Goal: Communication & Community: Answer question/provide support

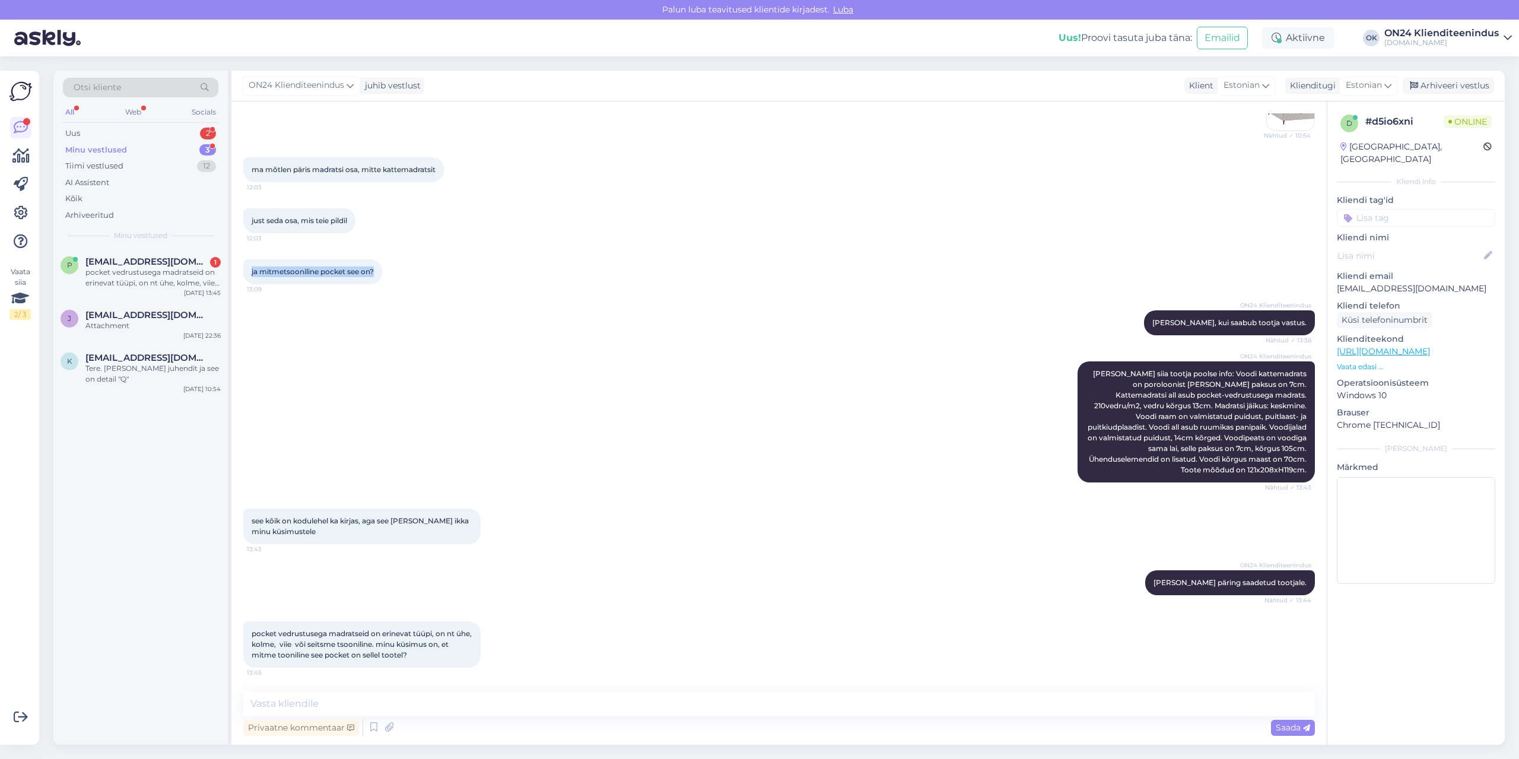
click at [109, 144] on div "Minu vestlused" at bounding box center [96, 150] width 62 height 12
click at [123, 269] on div "pocket vedrustusega madratseid on erinevat tüüpi, on nt ühe, kolme, viie või se…" at bounding box center [152, 277] width 135 height 21
click at [352, 712] on textarea at bounding box center [779, 703] width 1072 height 25
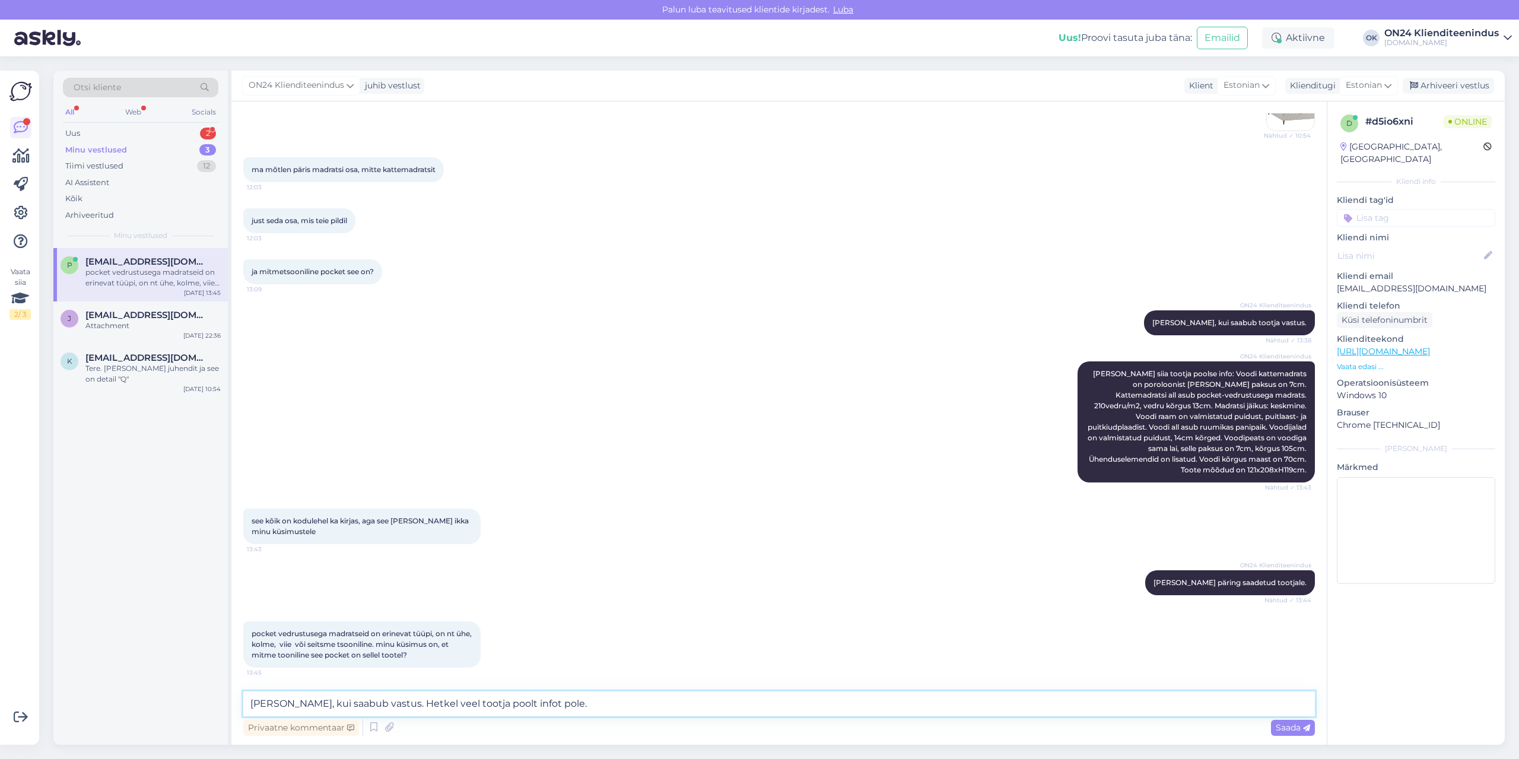
type textarea "[PERSON_NAME], kui saabub vastus. Hetkel veel tootja poolt infot pole."
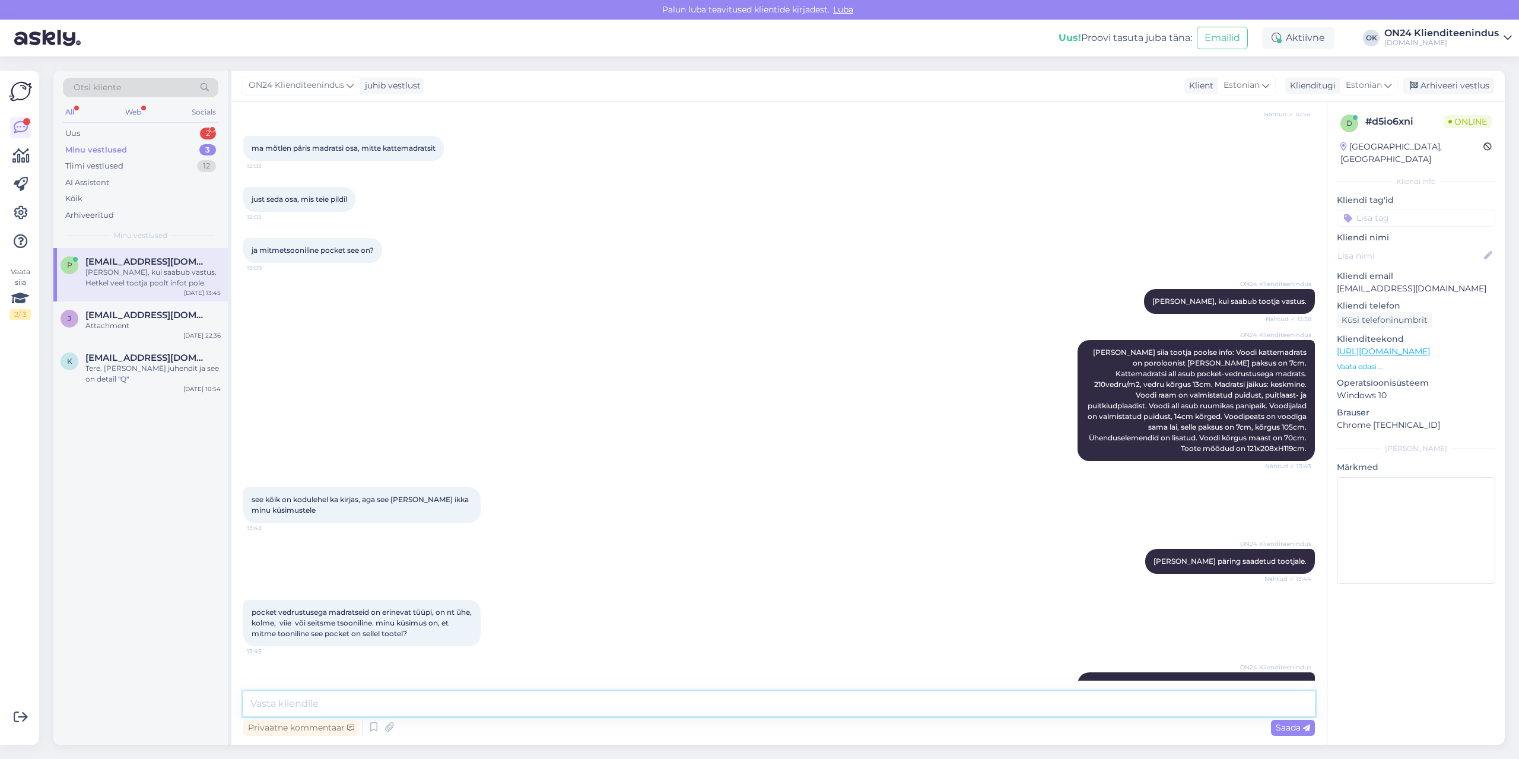
scroll to position [1012, 0]
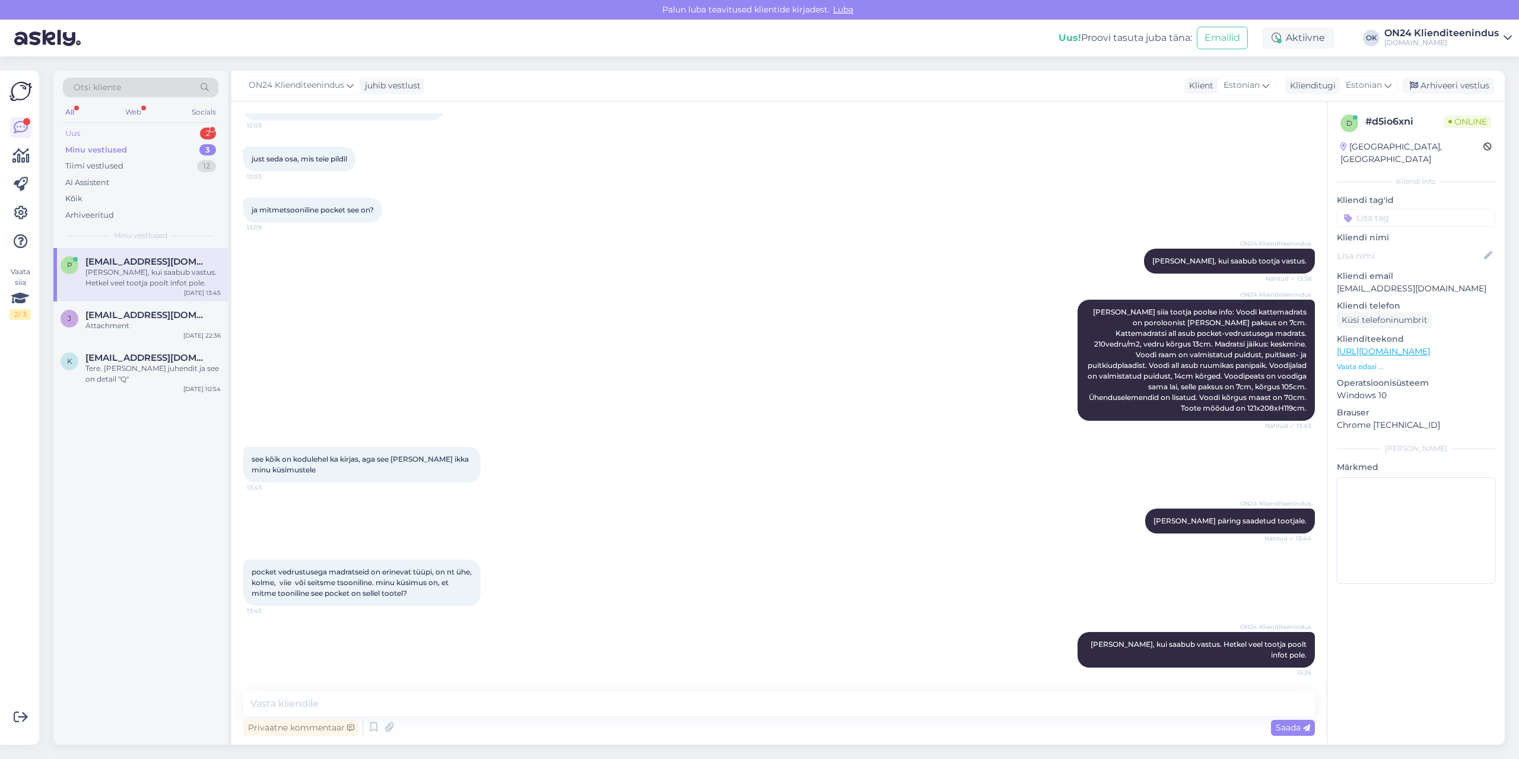
click at [98, 133] on div "Uus 2" at bounding box center [140, 133] width 155 height 17
click at [135, 275] on div "tootekood MN-424494" at bounding box center [152, 272] width 135 height 11
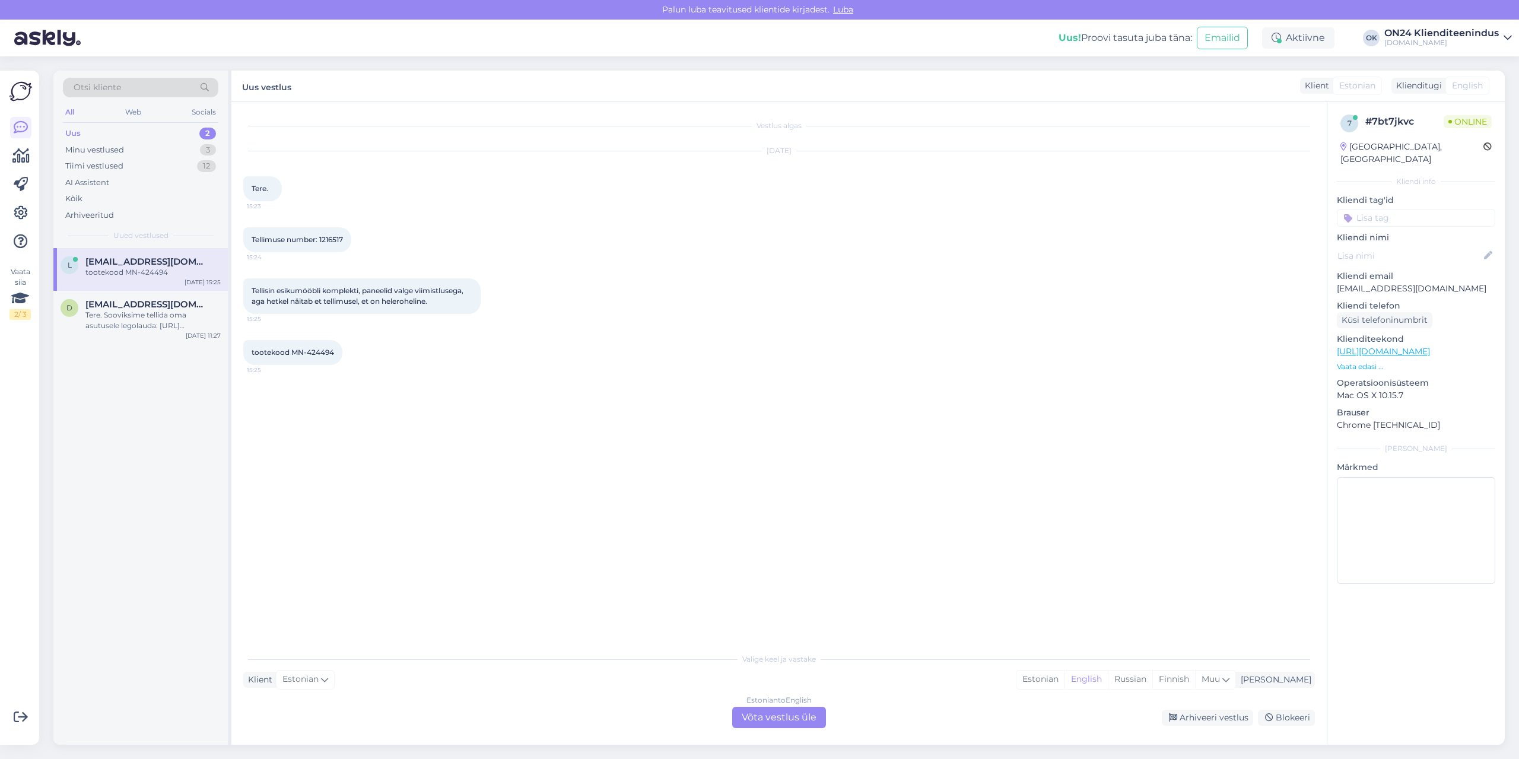
scroll to position [0, 0]
click at [328, 242] on span "Tellimuse number: 1216517" at bounding box center [297, 239] width 91 height 9
copy div "1216517 15:24"
click at [1064, 673] on div "Estonian" at bounding box center [1040, 679] width 48 height 18
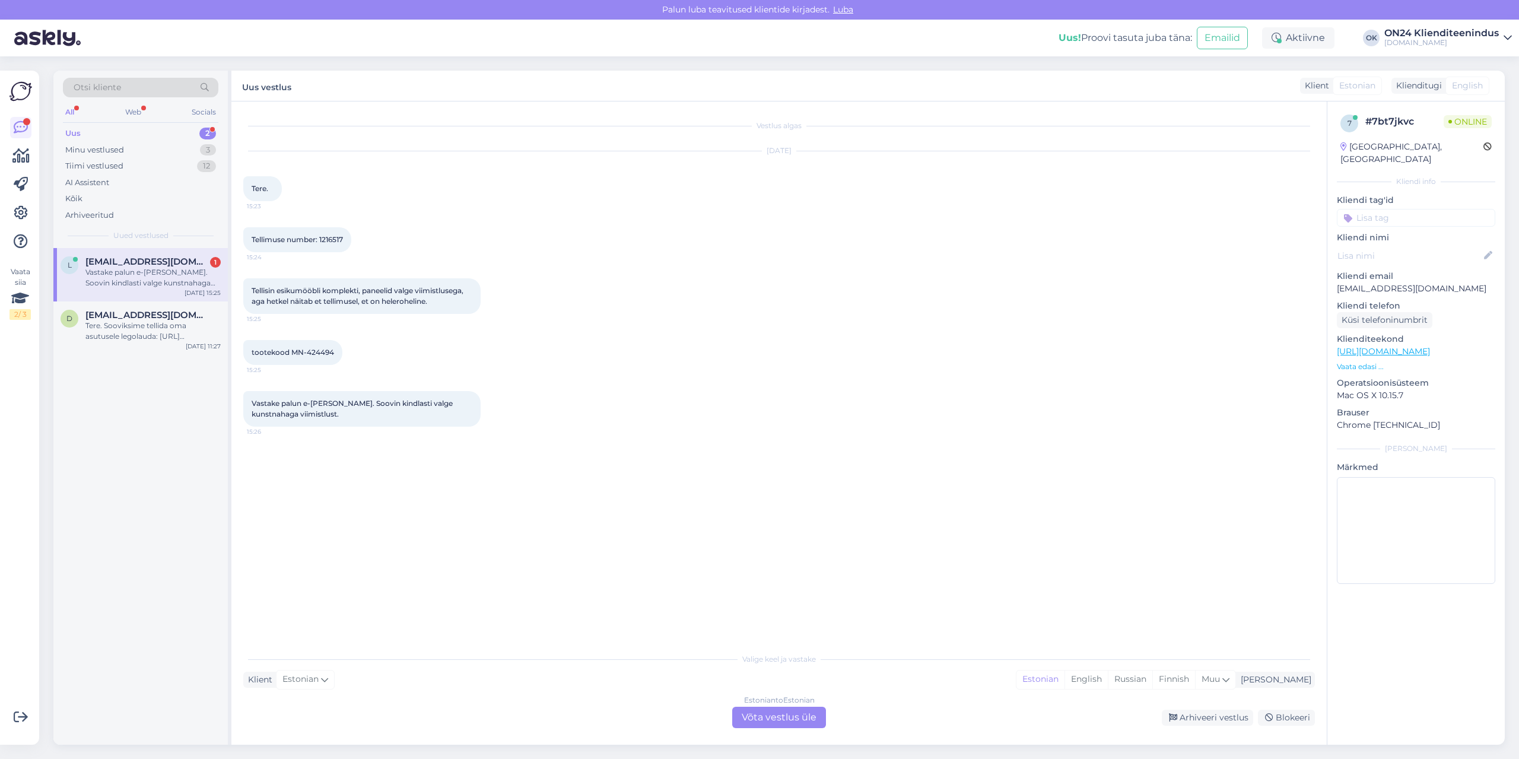
click at [796, 719] on div "Estonian to Estonian Võta vestlus üle" at bounding box center [779, 717] width 94 height 21
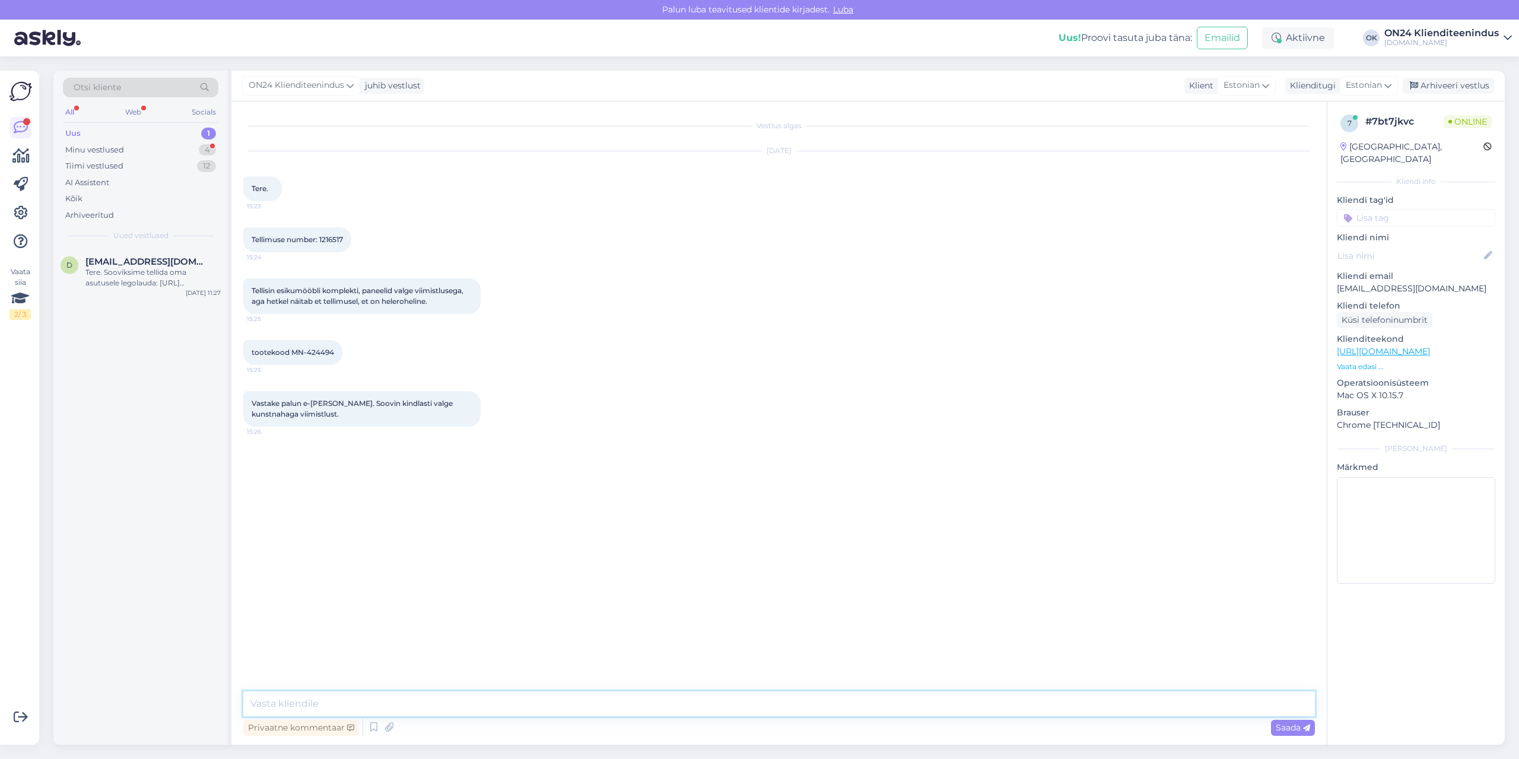
click at [772, 706] on textarea at bounding box center [779, 703] width 1072 height 25
type textarea "Tere!"
click at [287, 694] on textarea at bounding box center [779, 703] width 1072 height 25
type textarea "Tellimuses jah heleroheline."
click at [475, 711] on textarea at bounding box center [779, 703] width 1072 height 25
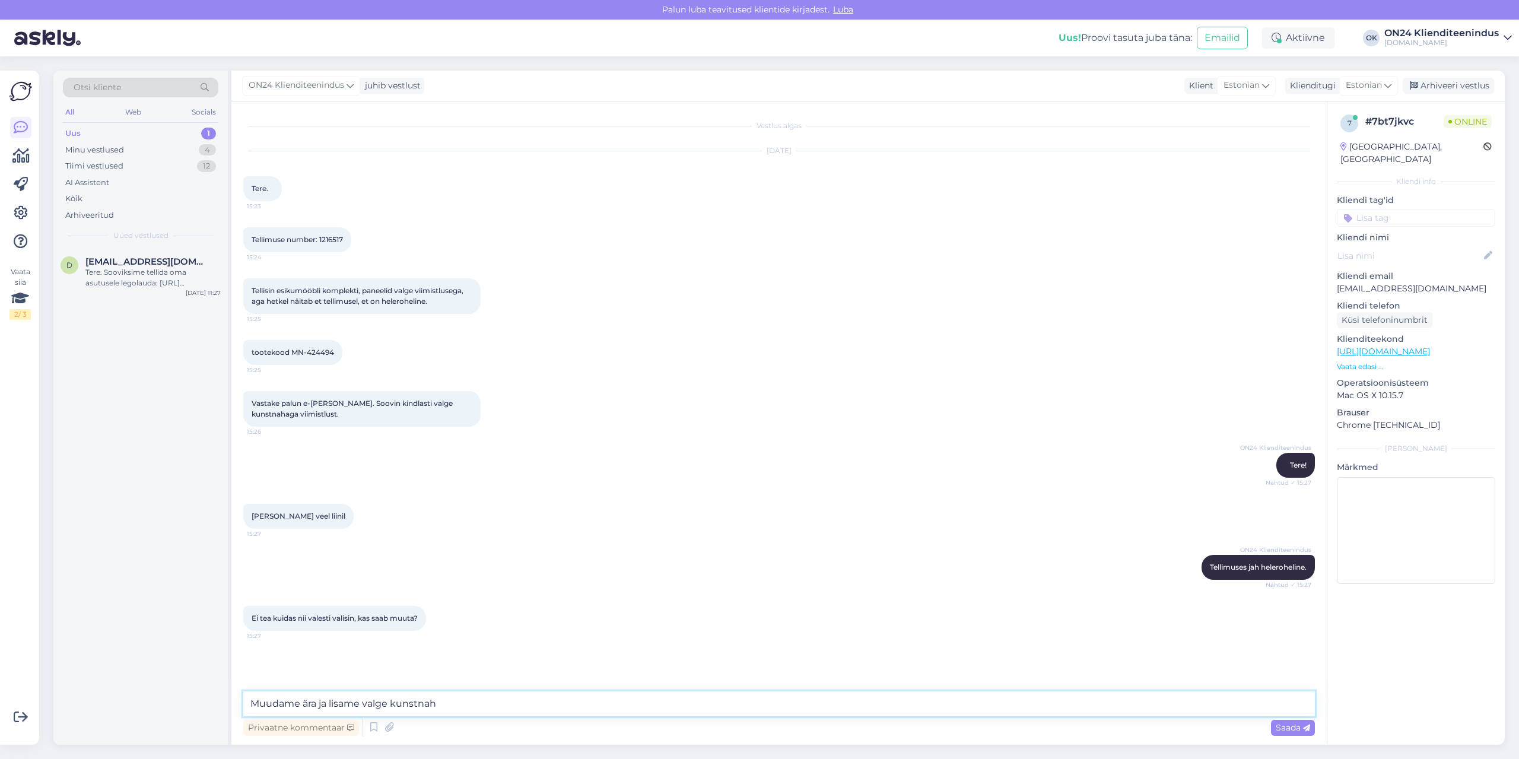
type textarea "Muudame ära ja lisame valge kunstnahk"
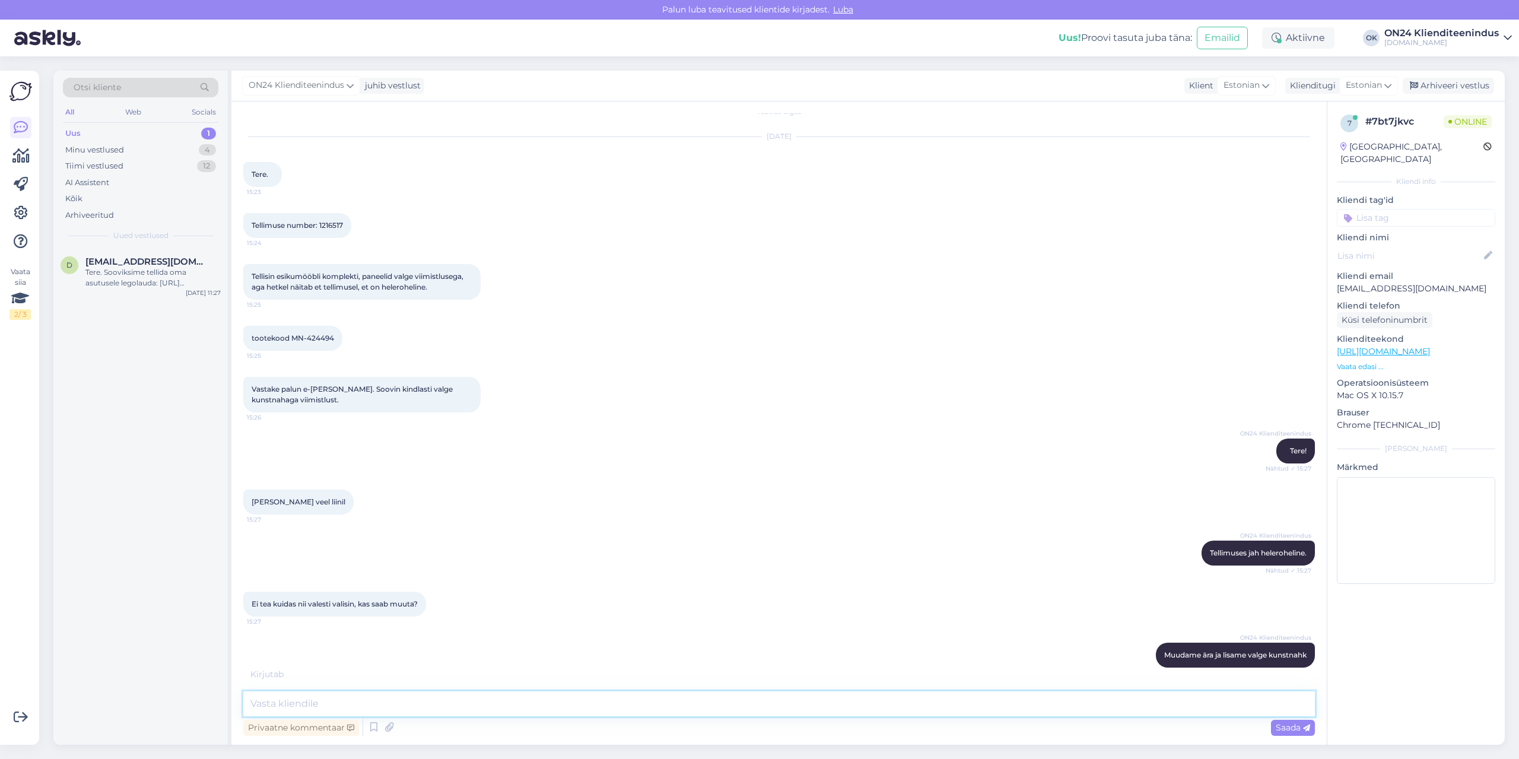
scroll to position [65, 0]
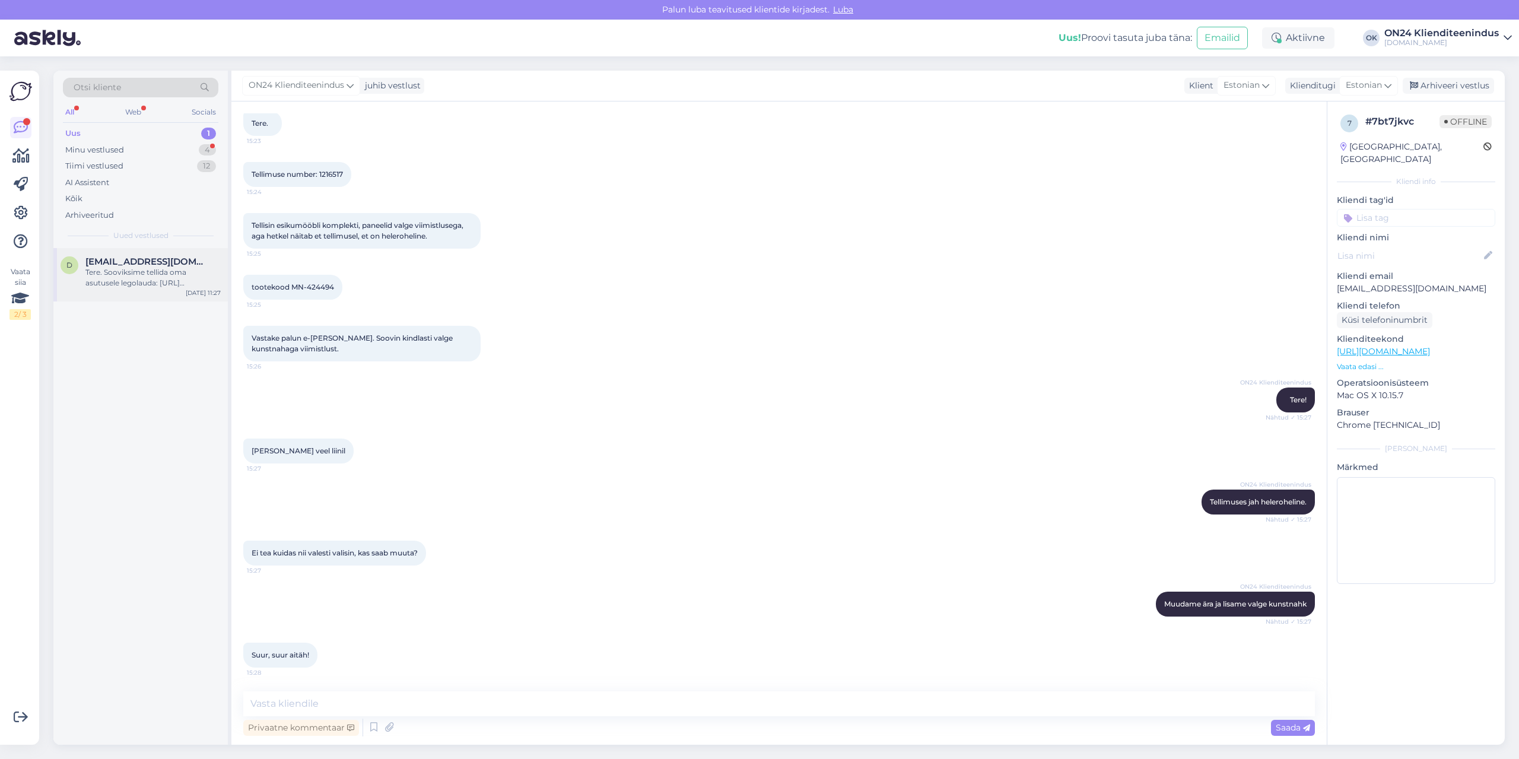
click at [135, 288] on div "Tere. Sooviksime tellida oma asutusele legolauda: [URL][DOMAIN_NAME], kuid vaja…" at bounding box center [152, 277] width 135 height 21
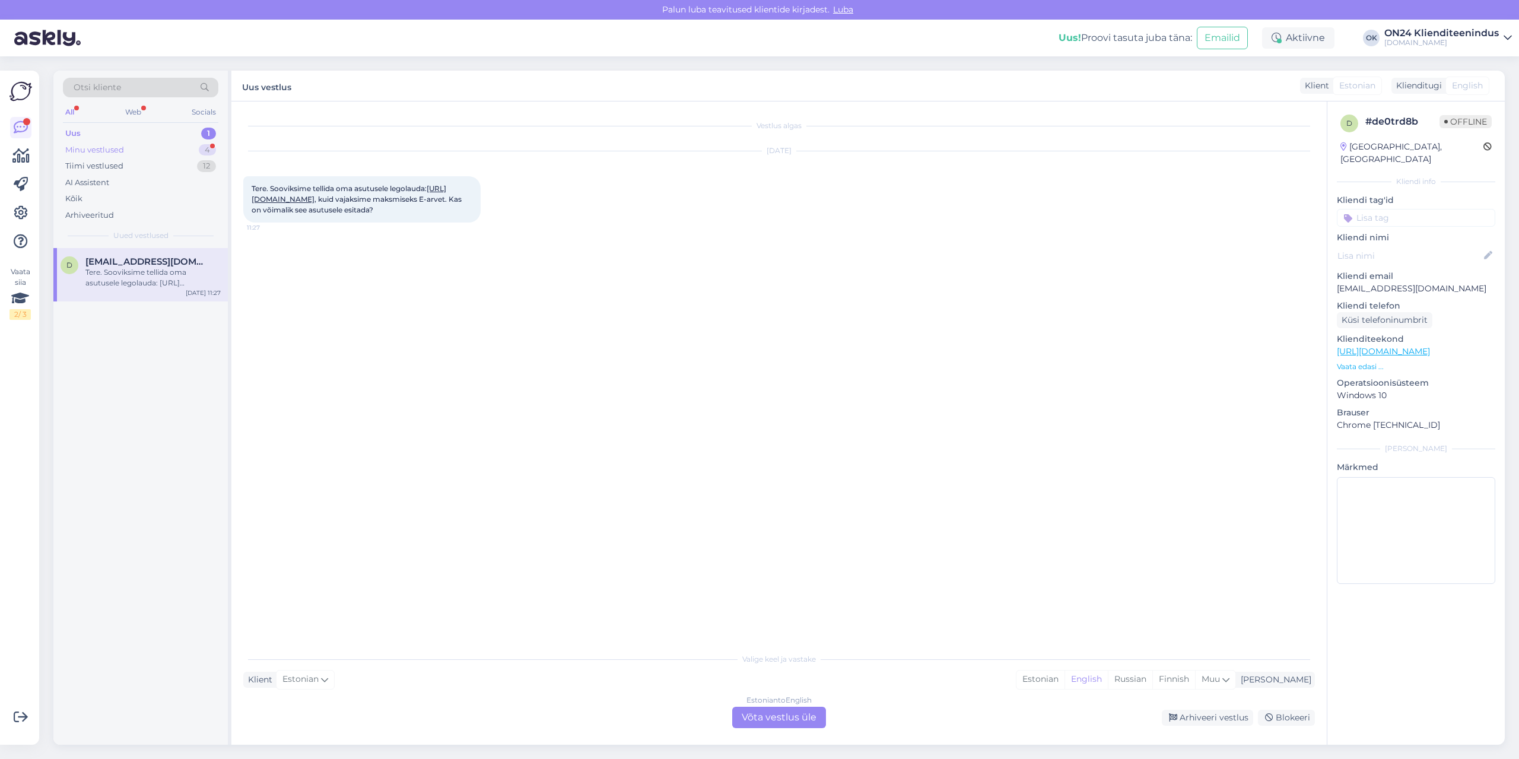
click at [139, 154] on div "Minu vestlused 4" at bounding box center [140, 150] width 155 height 17
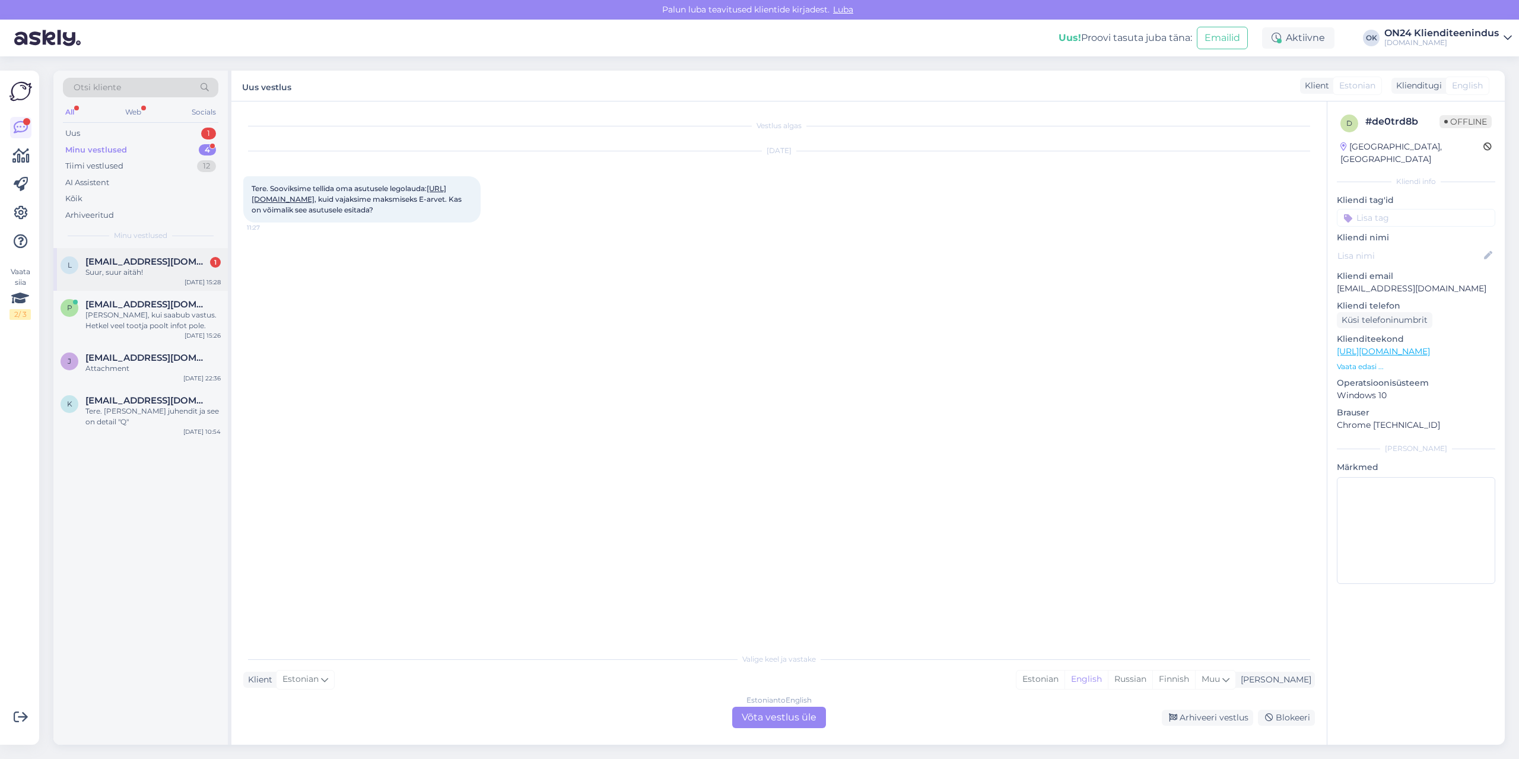
click at [145, 266] on span "[EMAIL_ADDRESS][DOMAIN_NAME]" at bounding box center [146, 261] width 123 height 11
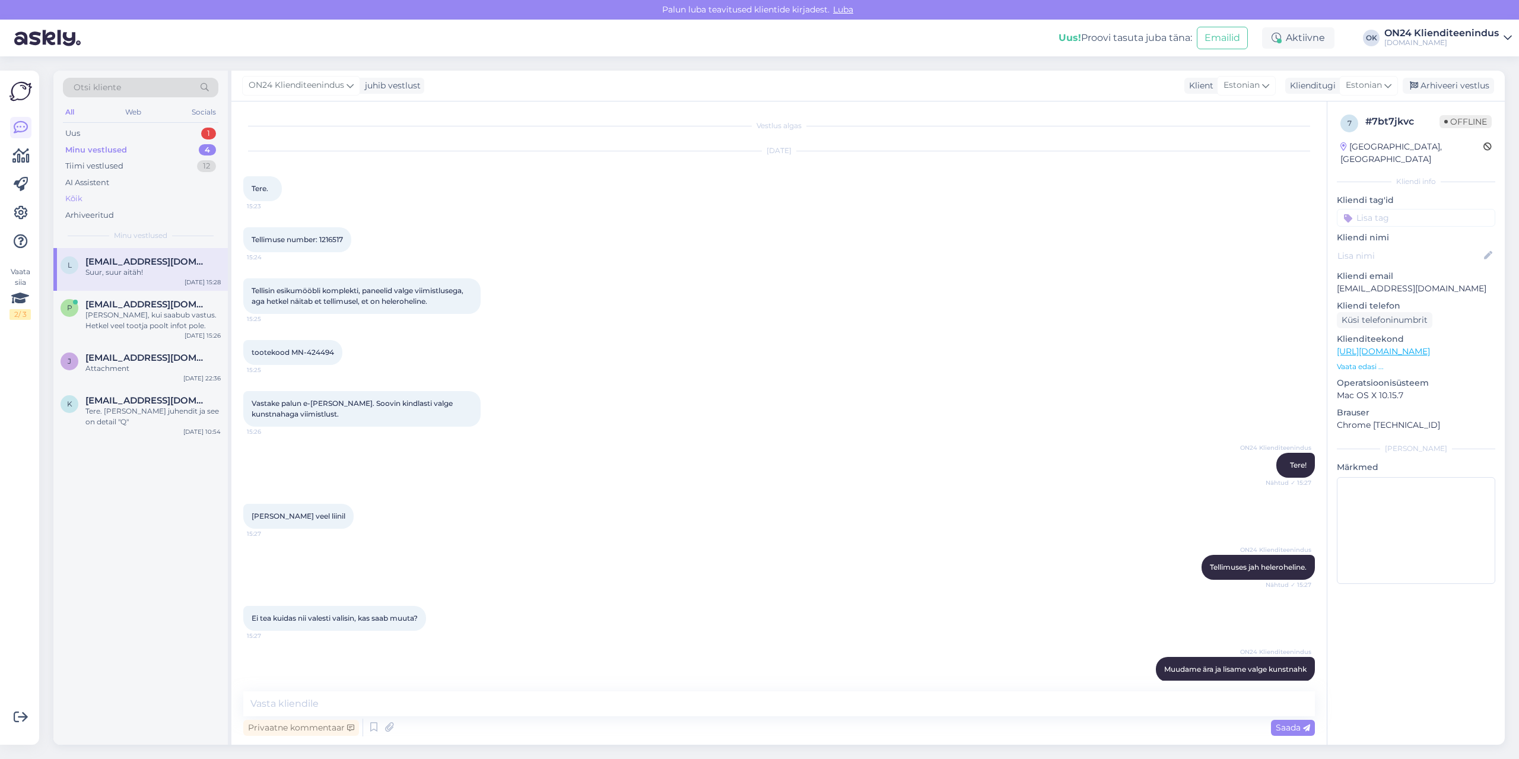
scroll to position [65, 0]
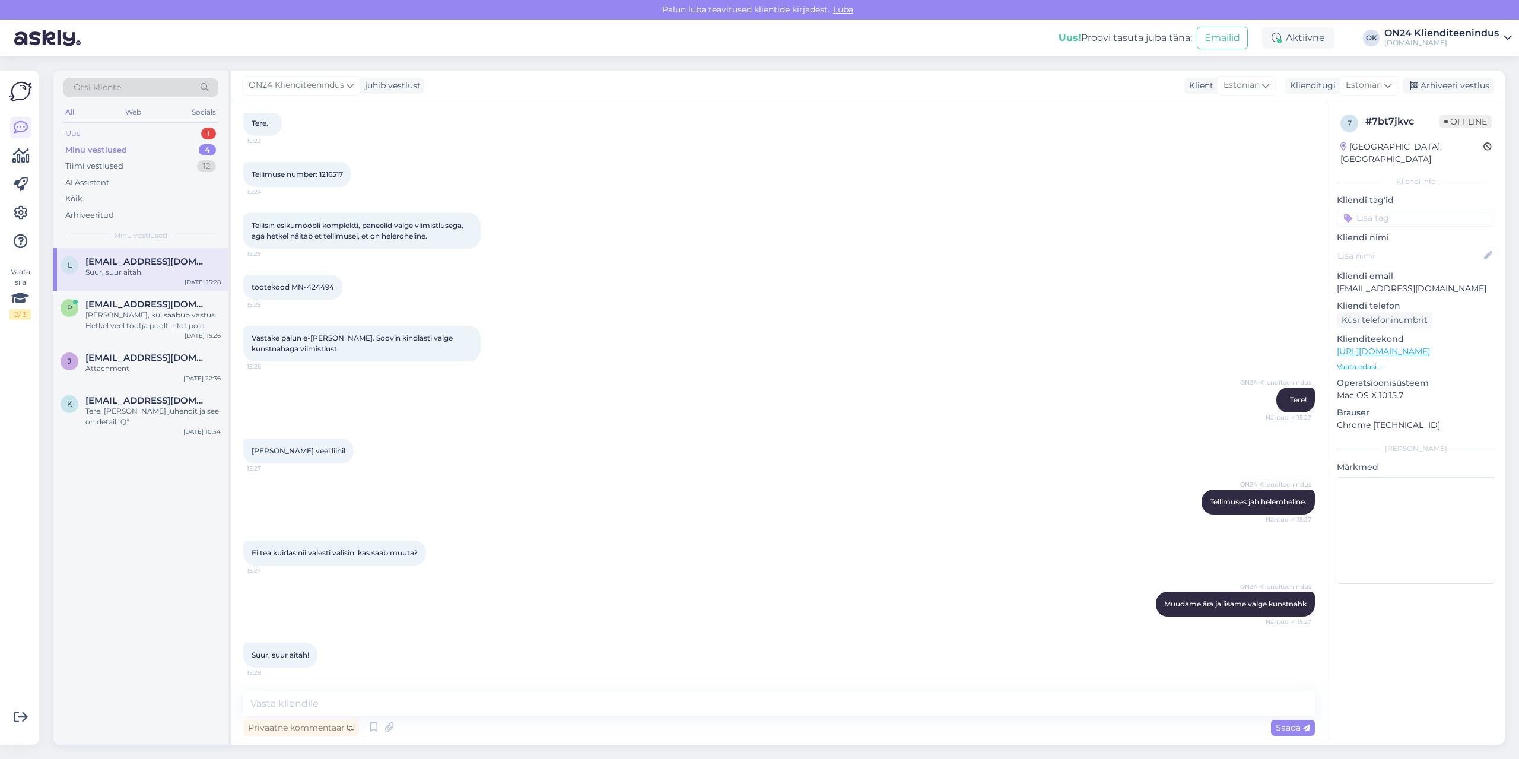
click at [125, 135] on div "Uus 1" at bounding box center [140, 133] width 155 height 17
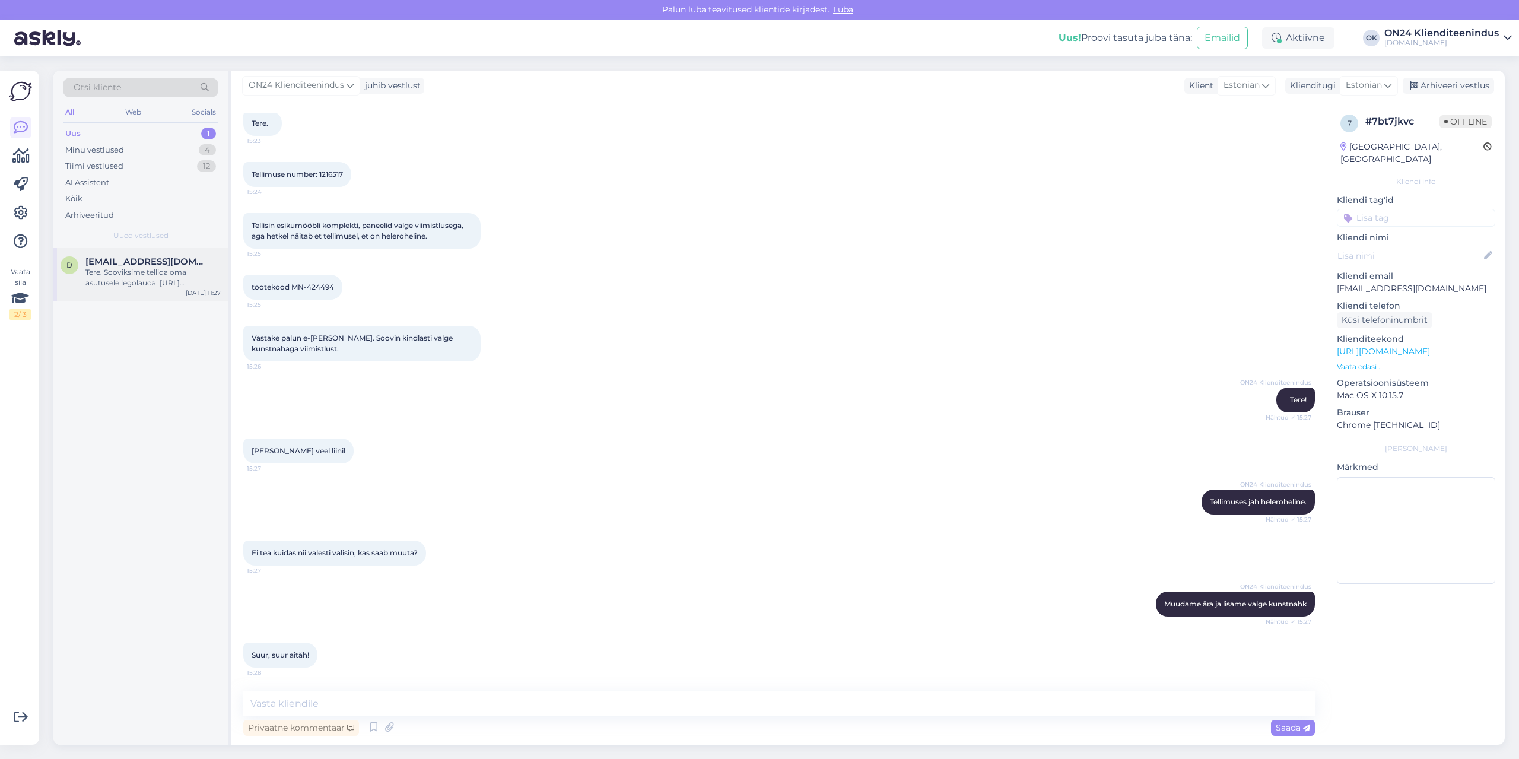
click at [142, 274] on div "Tere. Sooviksime tellida oma asutusele legolauda: [URL][DOMAIN_NAME], kuid vaja…" at bounding box center [152, 277] width 135 height 21
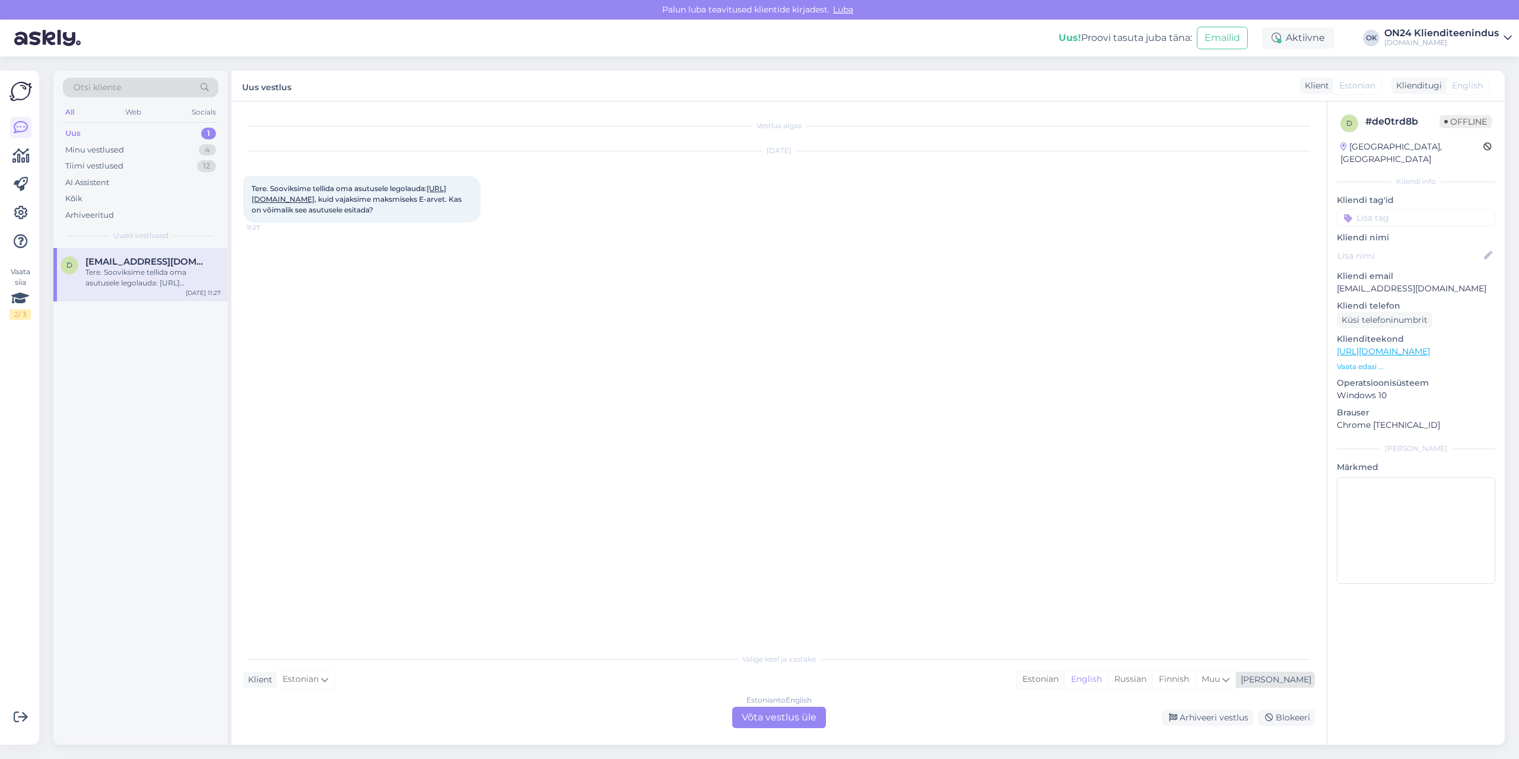
click at [1064, 682] on div "Estonian" at bounding box center [1040, 679] width 48 height 18
click at [753, 721] on div "Estonian to Estonian Võta vestlus üle" at bounding box center [779, 717] width 94 height 21
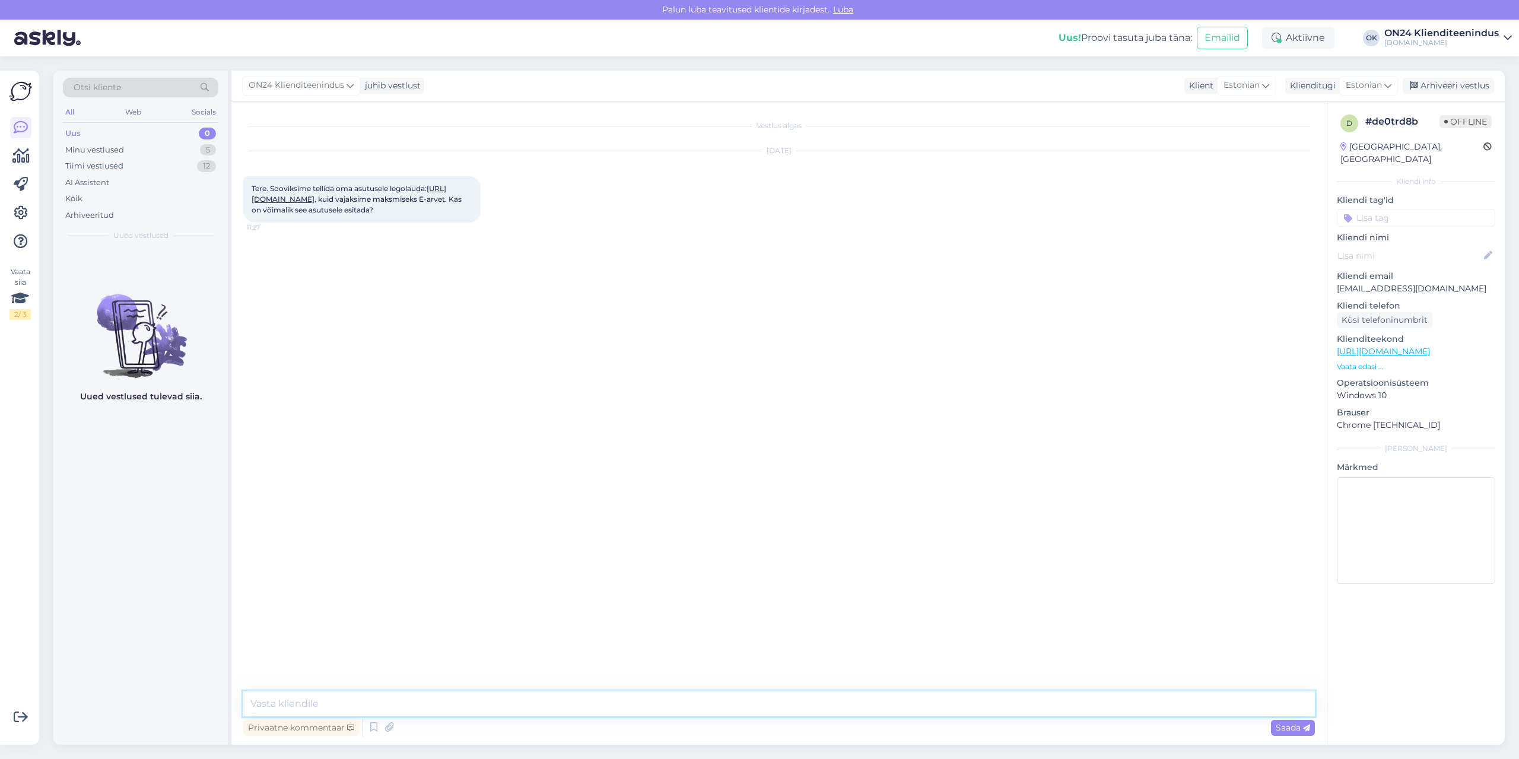
click at [736, 701] on textarea at bounding box center [779, 703] width 1072 height 25
type textarea "Tere! Jah ikka. E-arveid saadame automaatselt."
type textarea "[PERSON_NAME] andmetesse lisada õige asutus, kellele saadame e-arve."
